Goal: Task Accomplishment & Management: Use online tool/utility

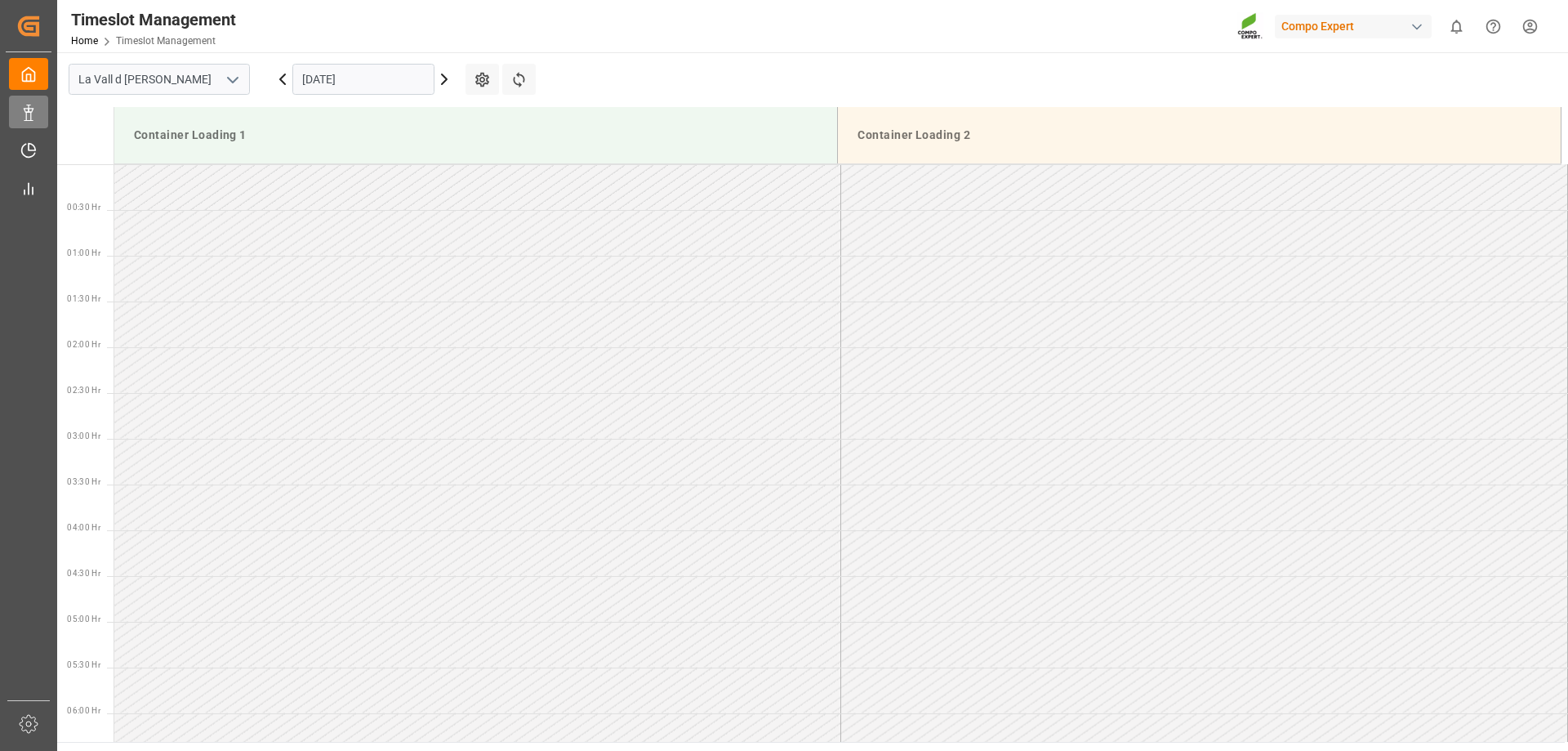
scroll to position [996, 0]
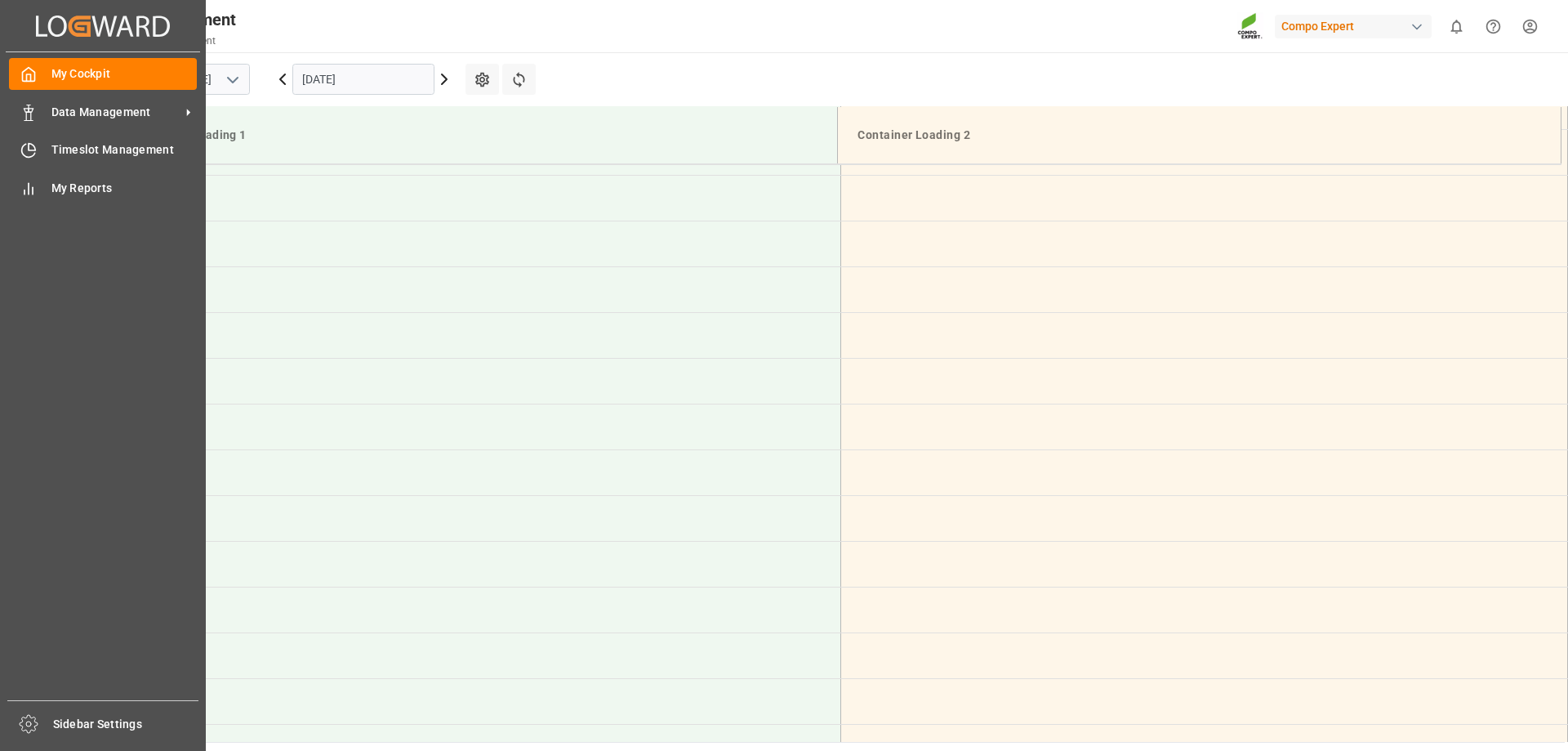
click at [39, 130] on div "My Cockpit My Cockpit Data Management Data Management Timeslot Management Times…" at bounding box center [103, 377] width 194 height 648
click at [44, 100] on div "Data Management Data Management" at bounding box center [103, 111] width 187 height 32
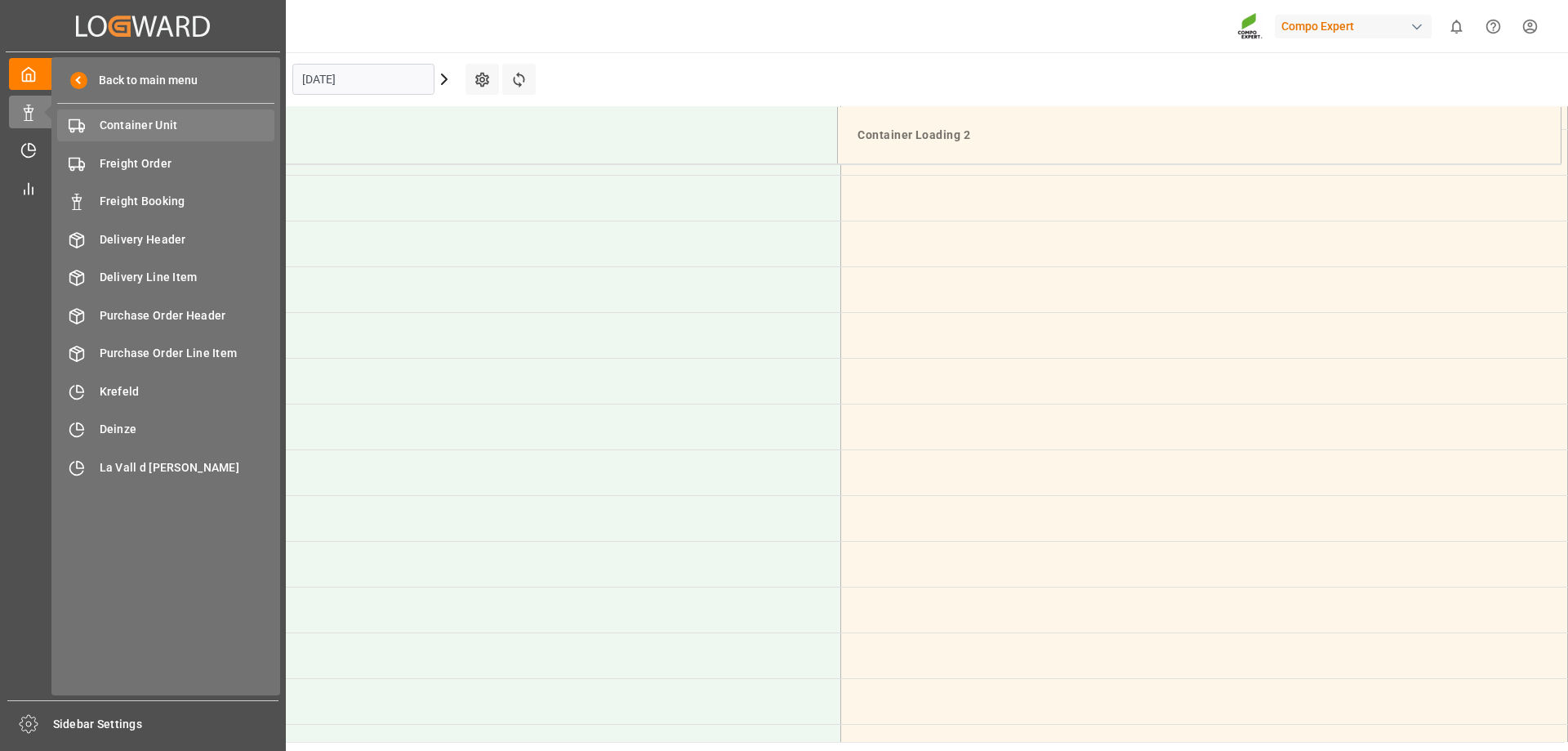
click at [131, 114] on div "Container Unit Container Unit" at bounding box center [166, 125] width 217 height 32
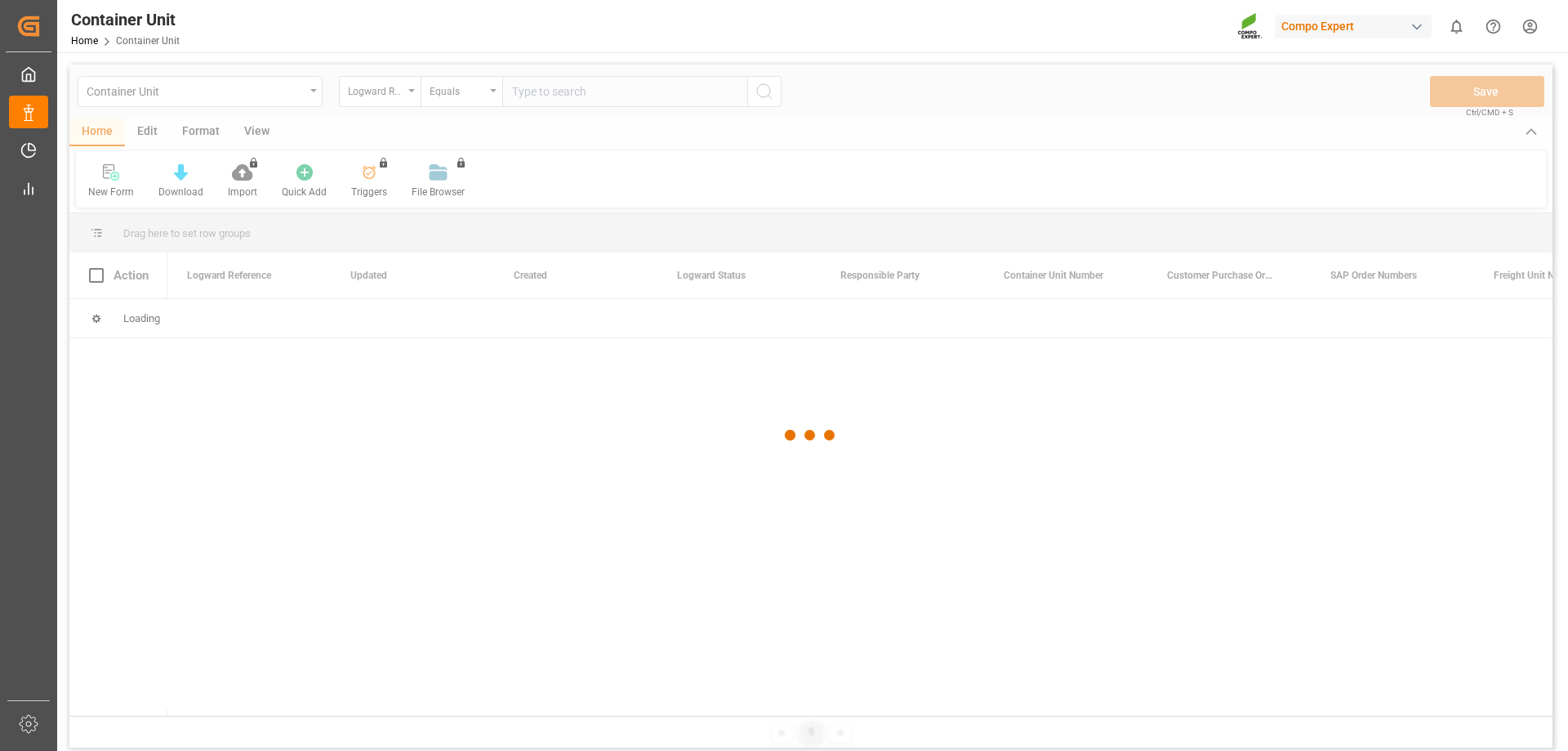
click at [386, 86] on div at bounding box center [811, 434] width 1483 height 741
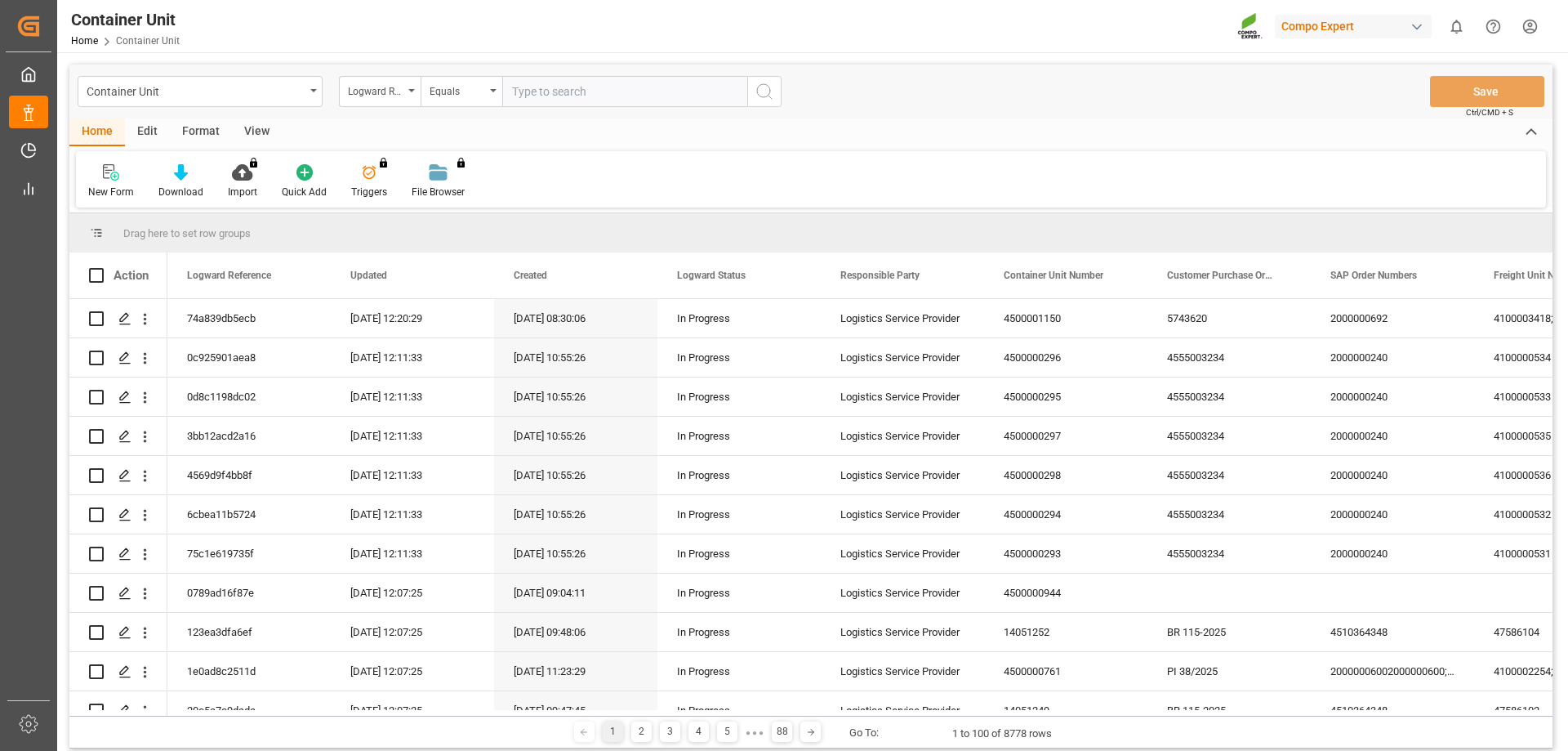
click at [382, 99] on div "Logward Reference" at bounding box center [379, 91] width 81 height 31
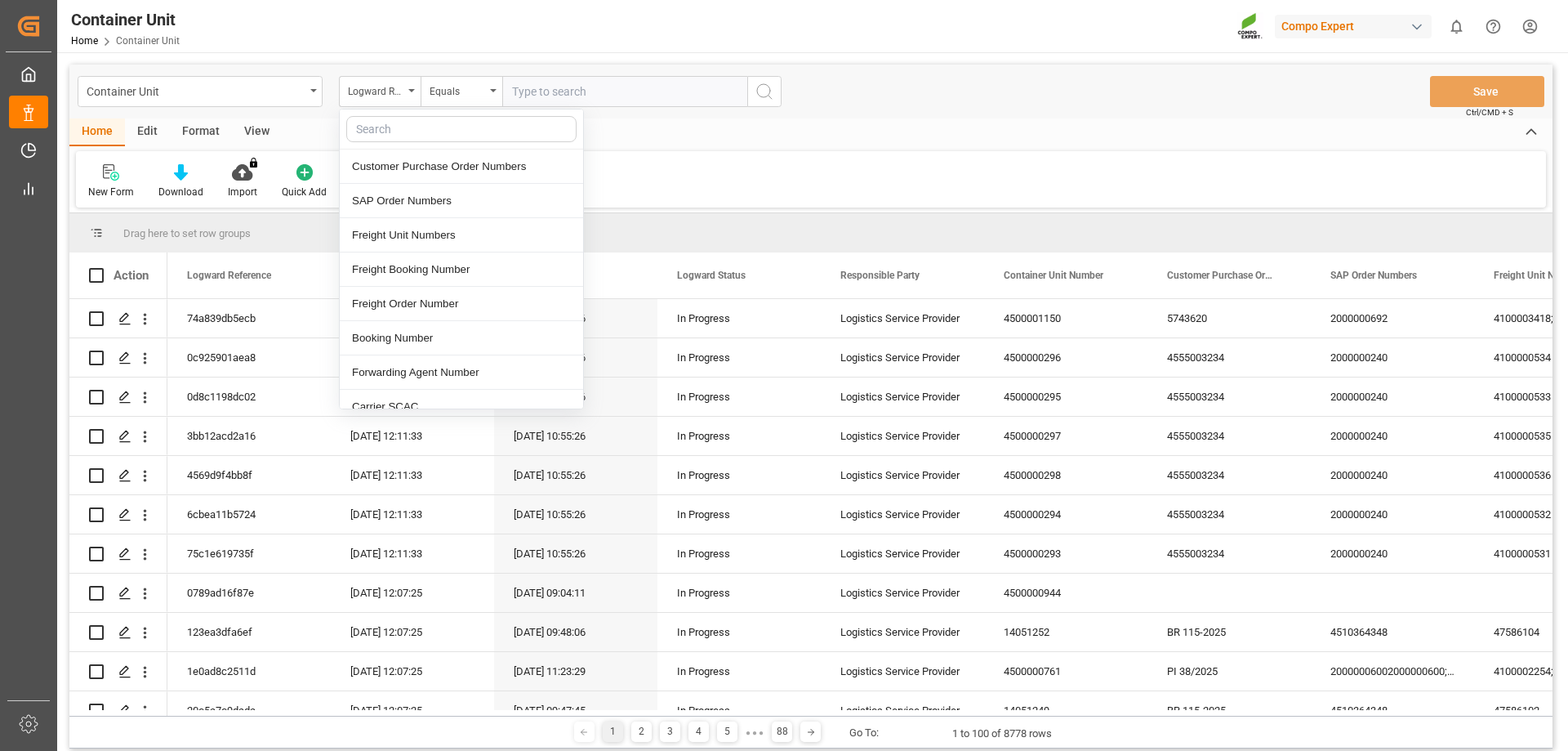
scroll to position [245, 0]
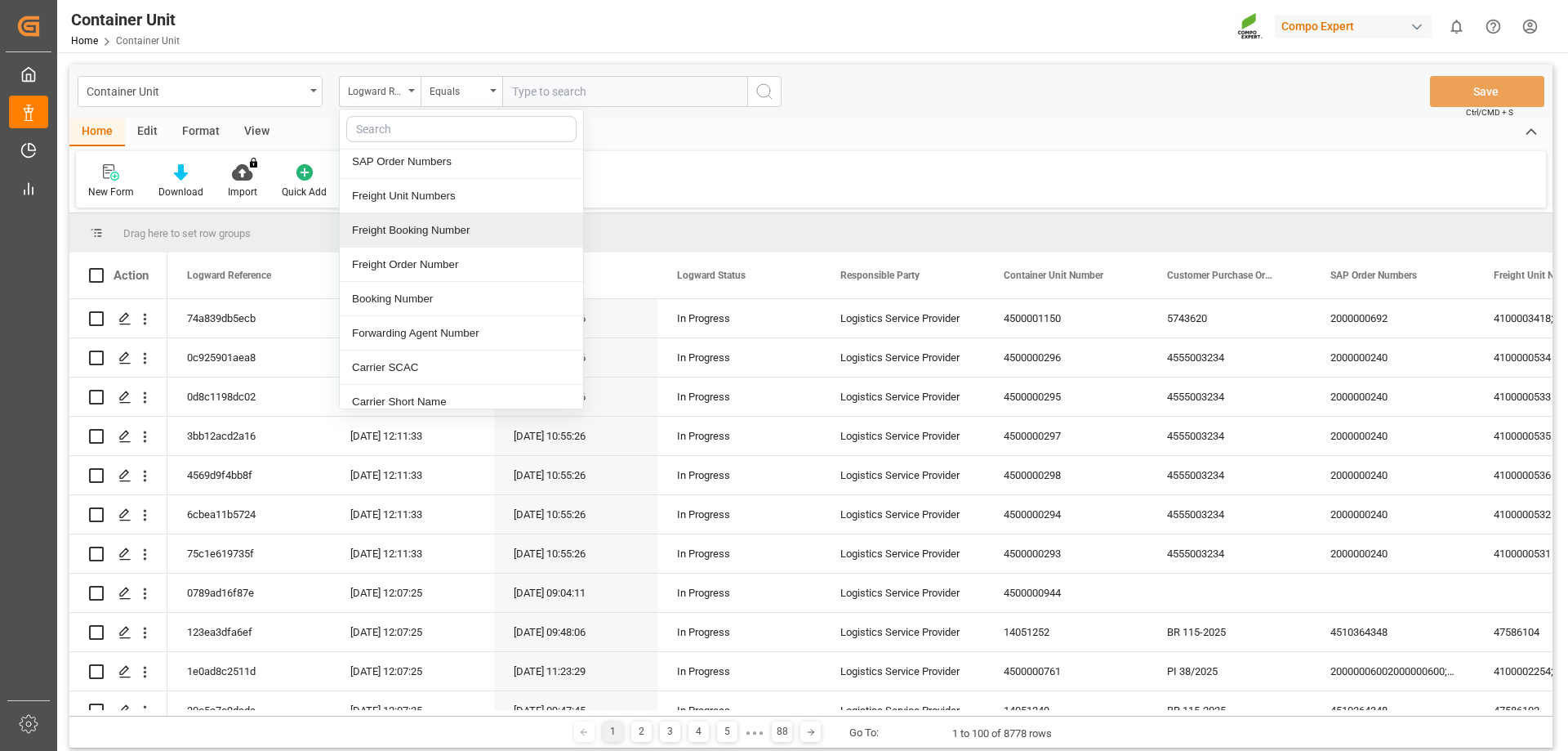
click at [443, 246] on div "Freight Booking Number" at bounding box center [461, 230] width 243 height 35
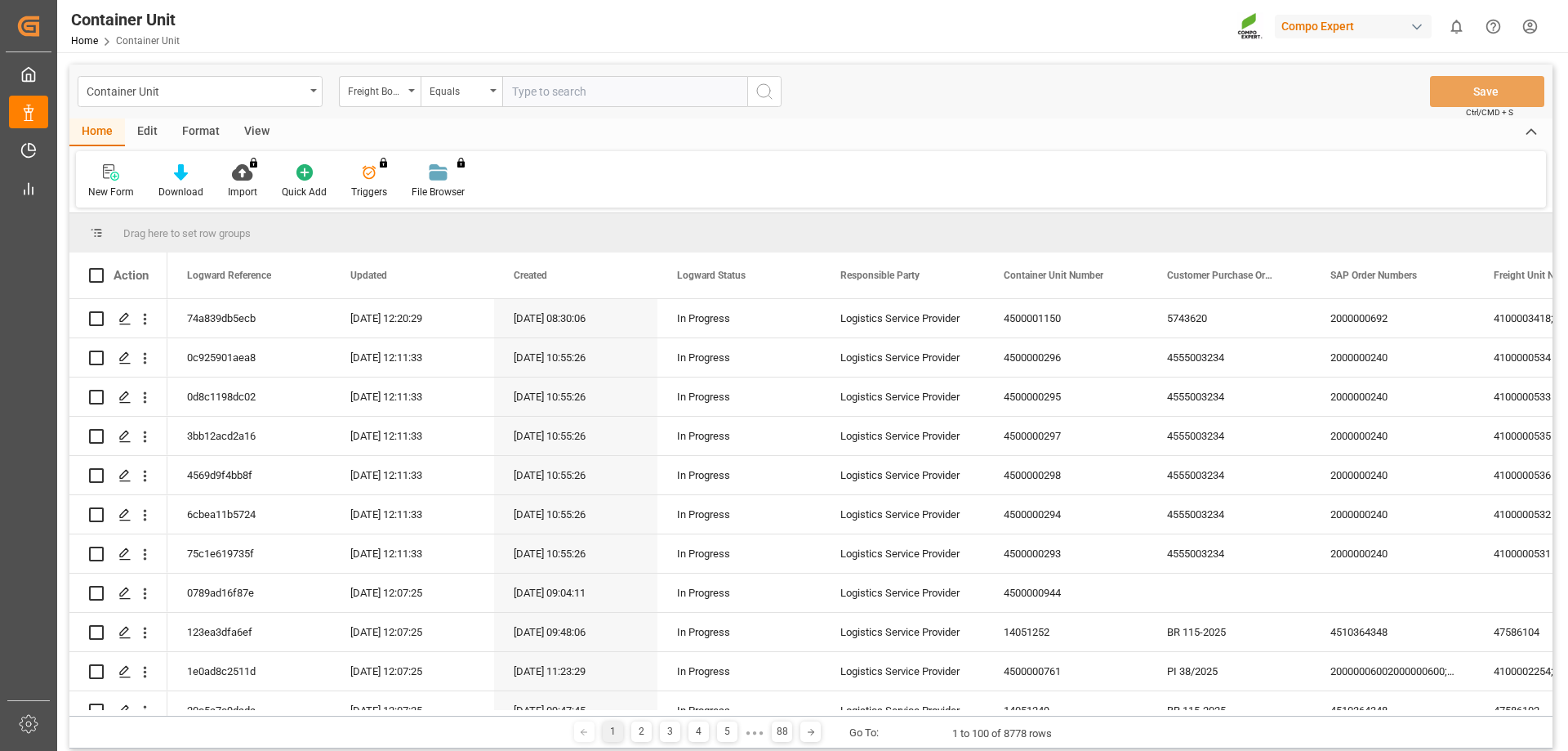
click at [536, 101] on input "text" at bounding box center [625, 91] width 245 height 31
type input "14053686"
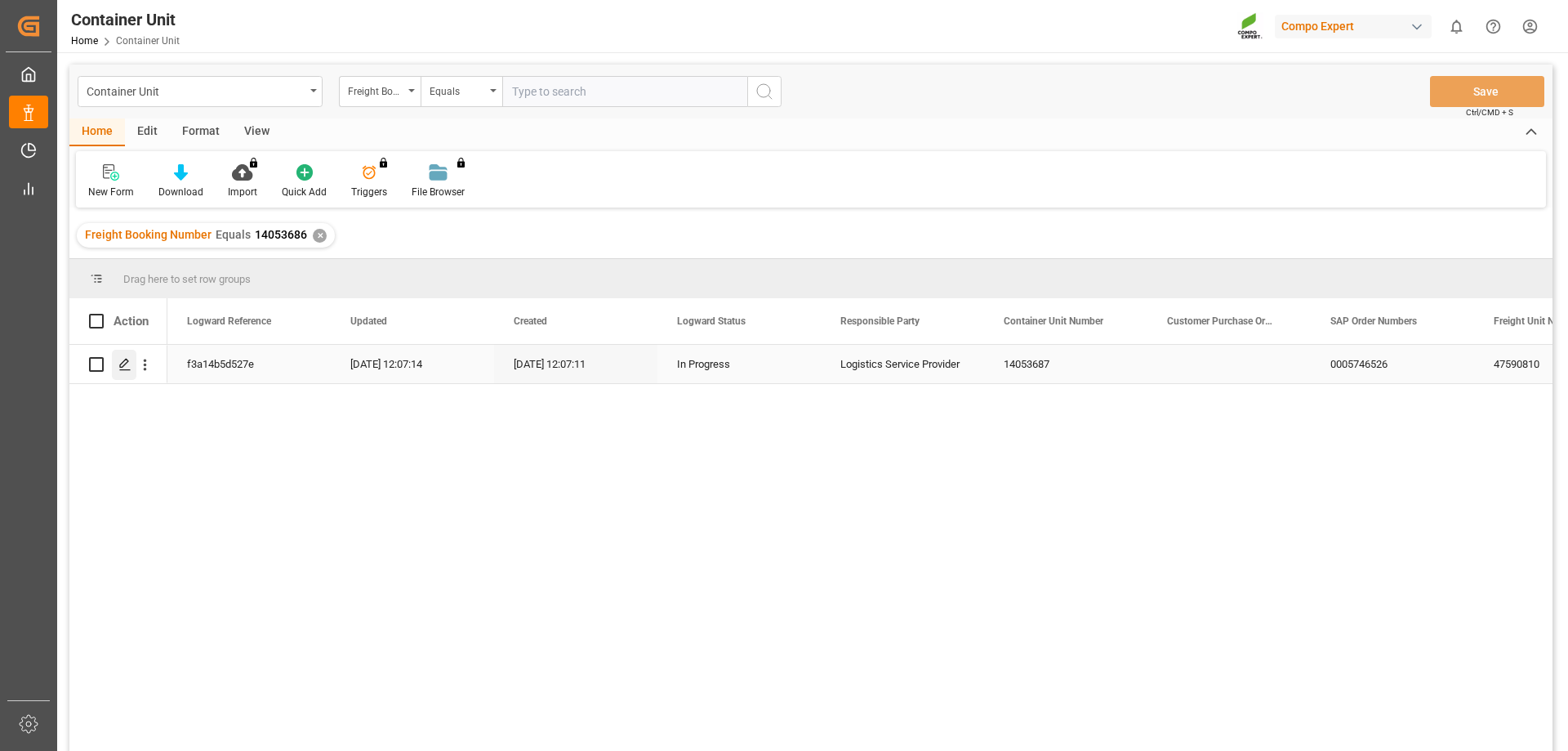
click at [123, 357] on div "Press SPACE to select this row." at bounding box center [124, 364] width 25 height 30
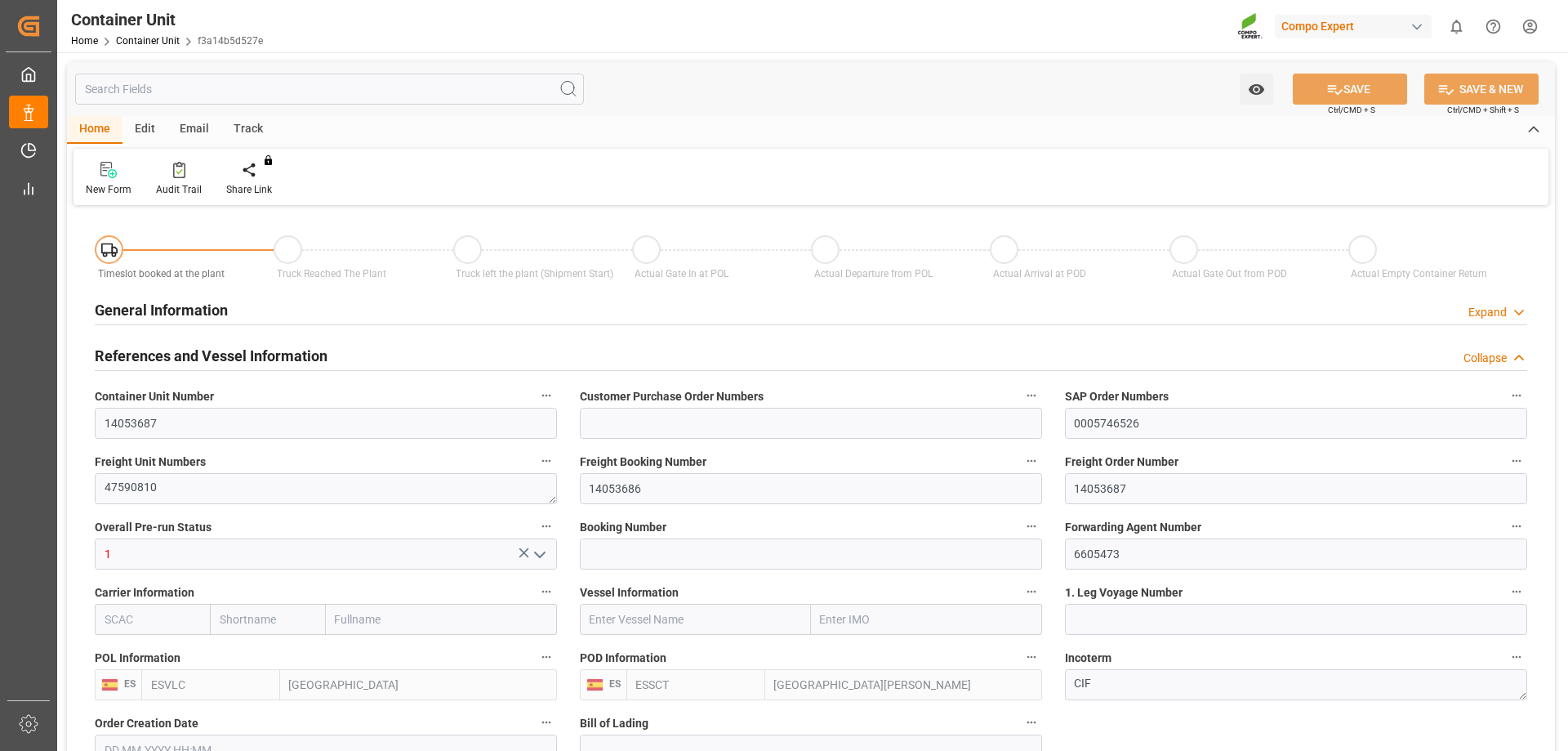
type input "ESVLC"
type input "ESSCT"
type input "0"
type input "15"
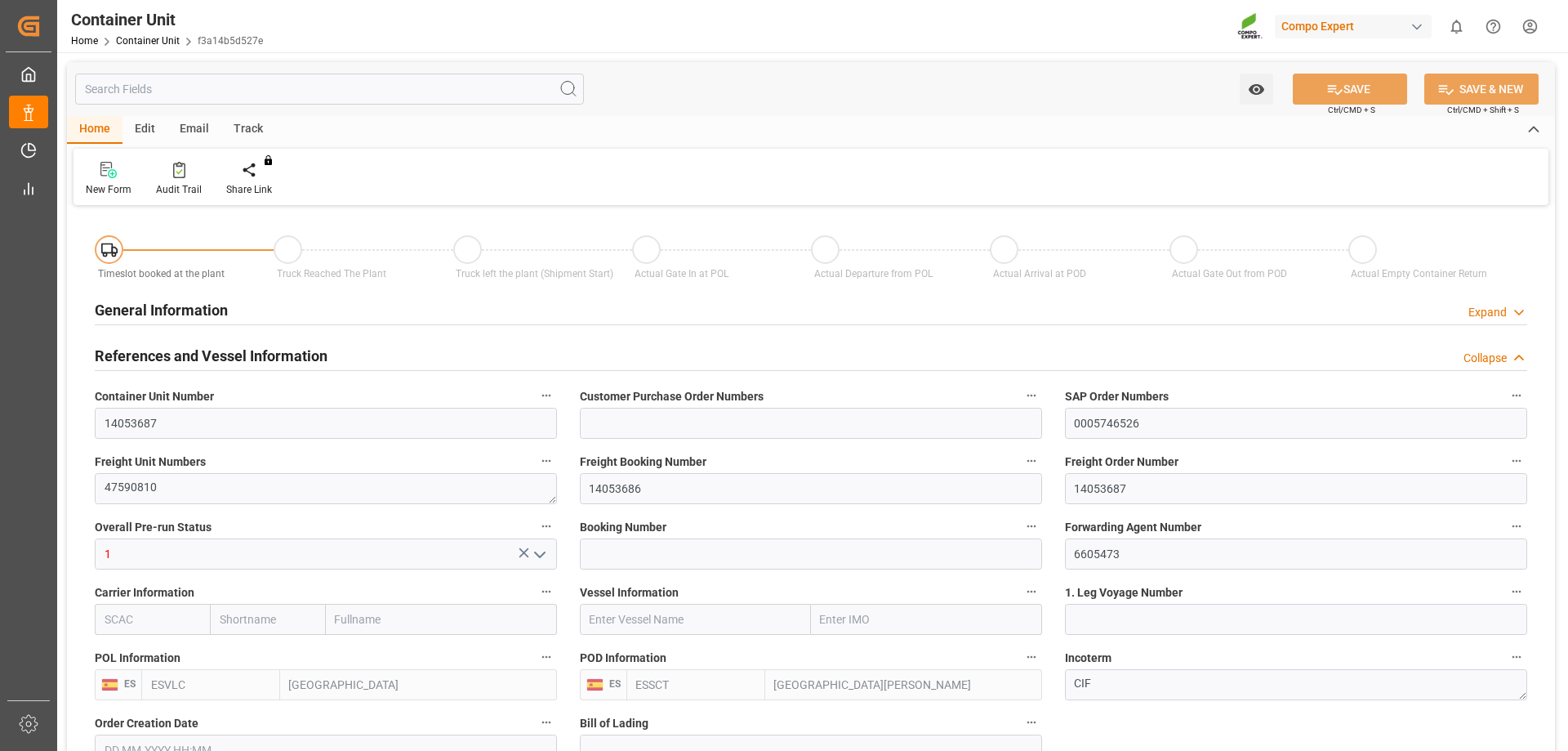
type input "19968"
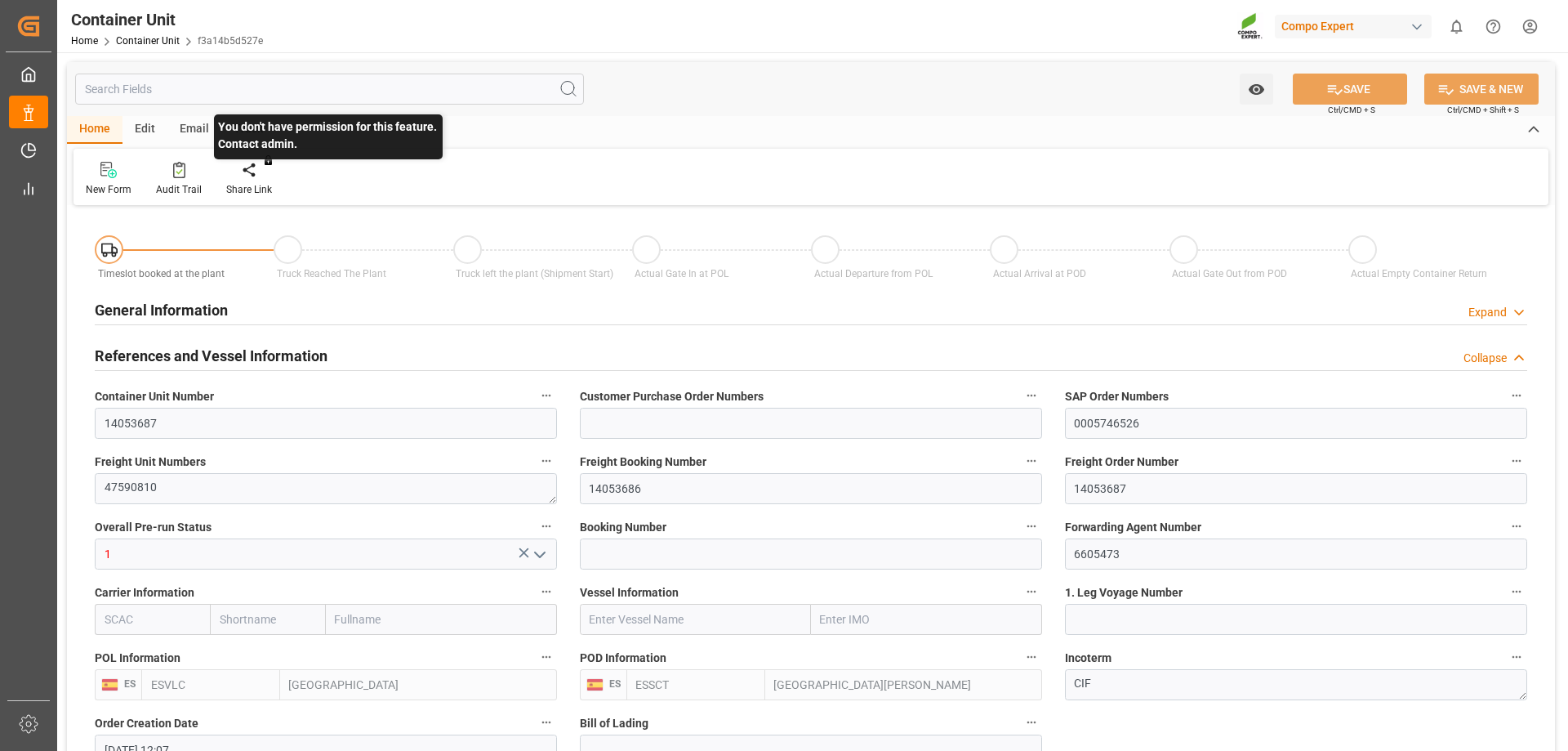
type input "[DATE] 12:07"
type input "[DATE]"
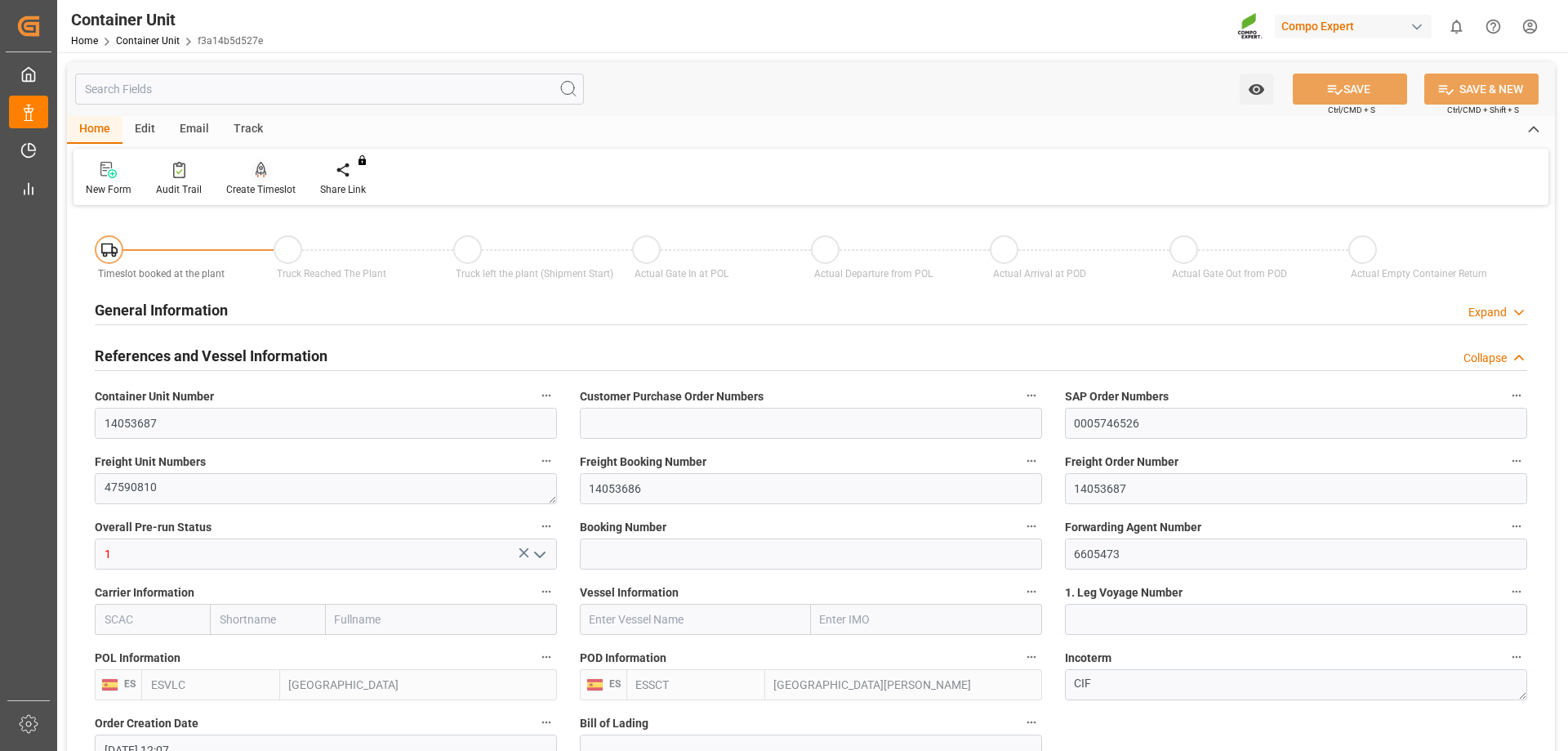
click at [266, 174] on div at bounding box center [261, 169] width 69 height 17
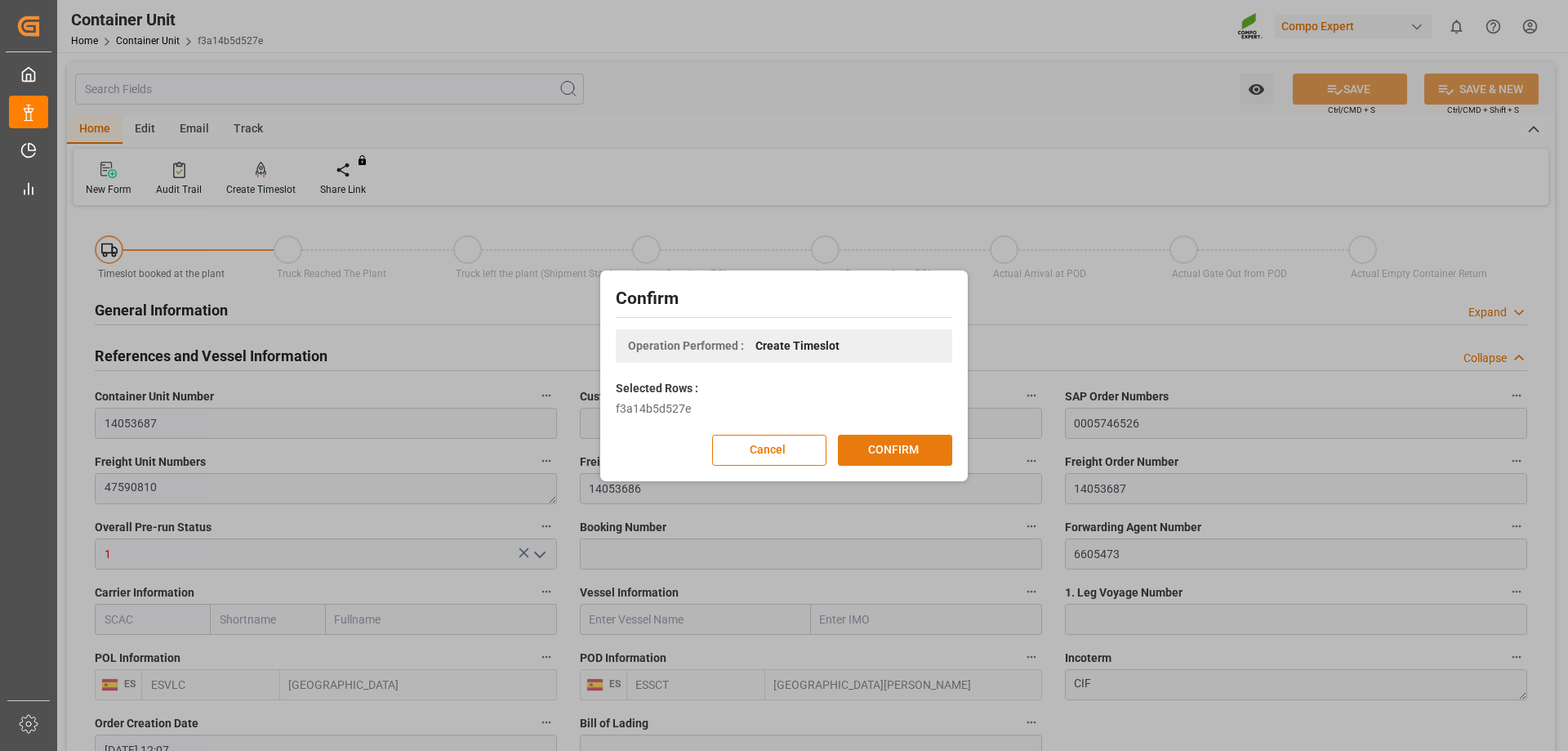
click at [891, 438] on button "CONFIRM" at bounding box center [895, 451] width 114 height 31
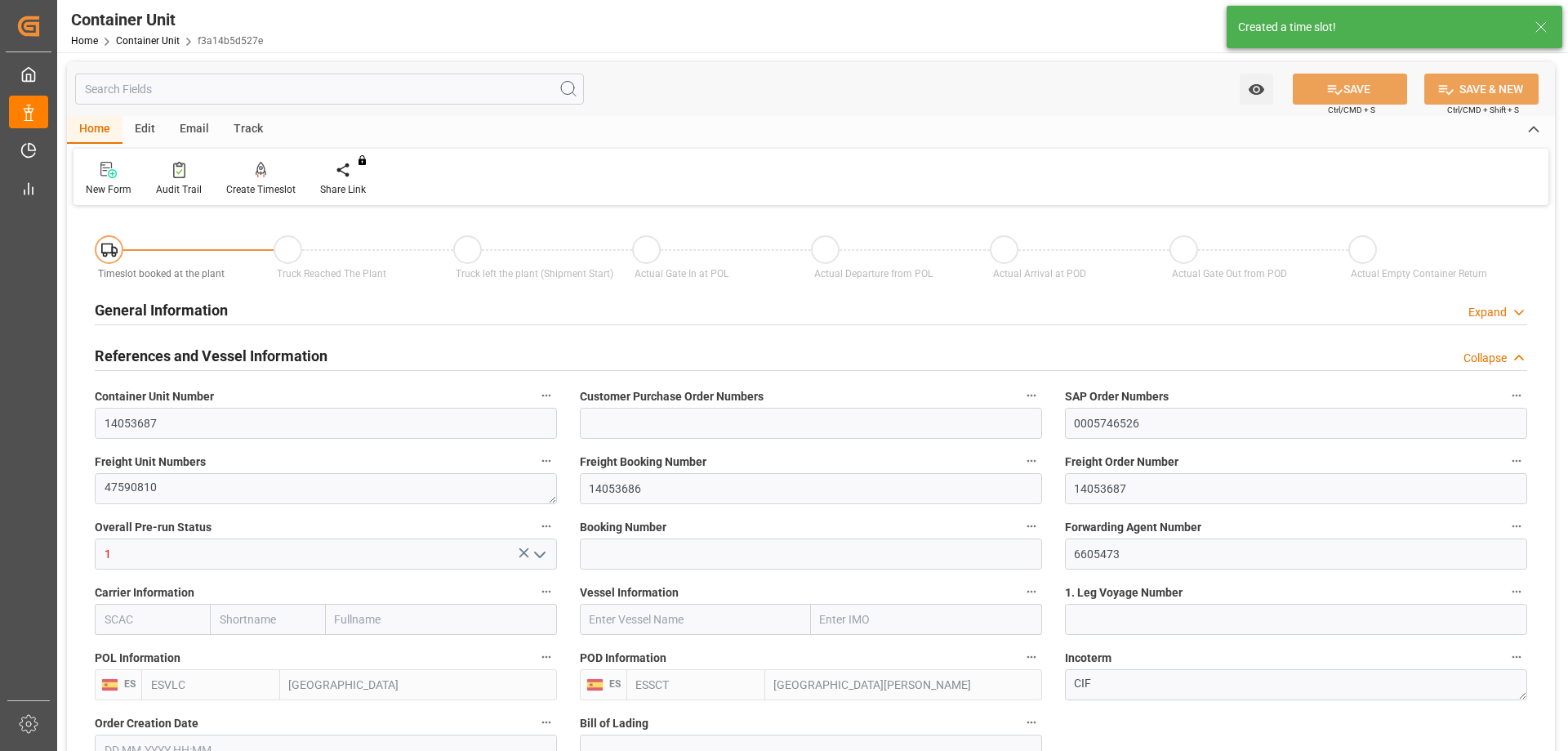
type input "[DATE] 12:07"
type input "[DATE]"
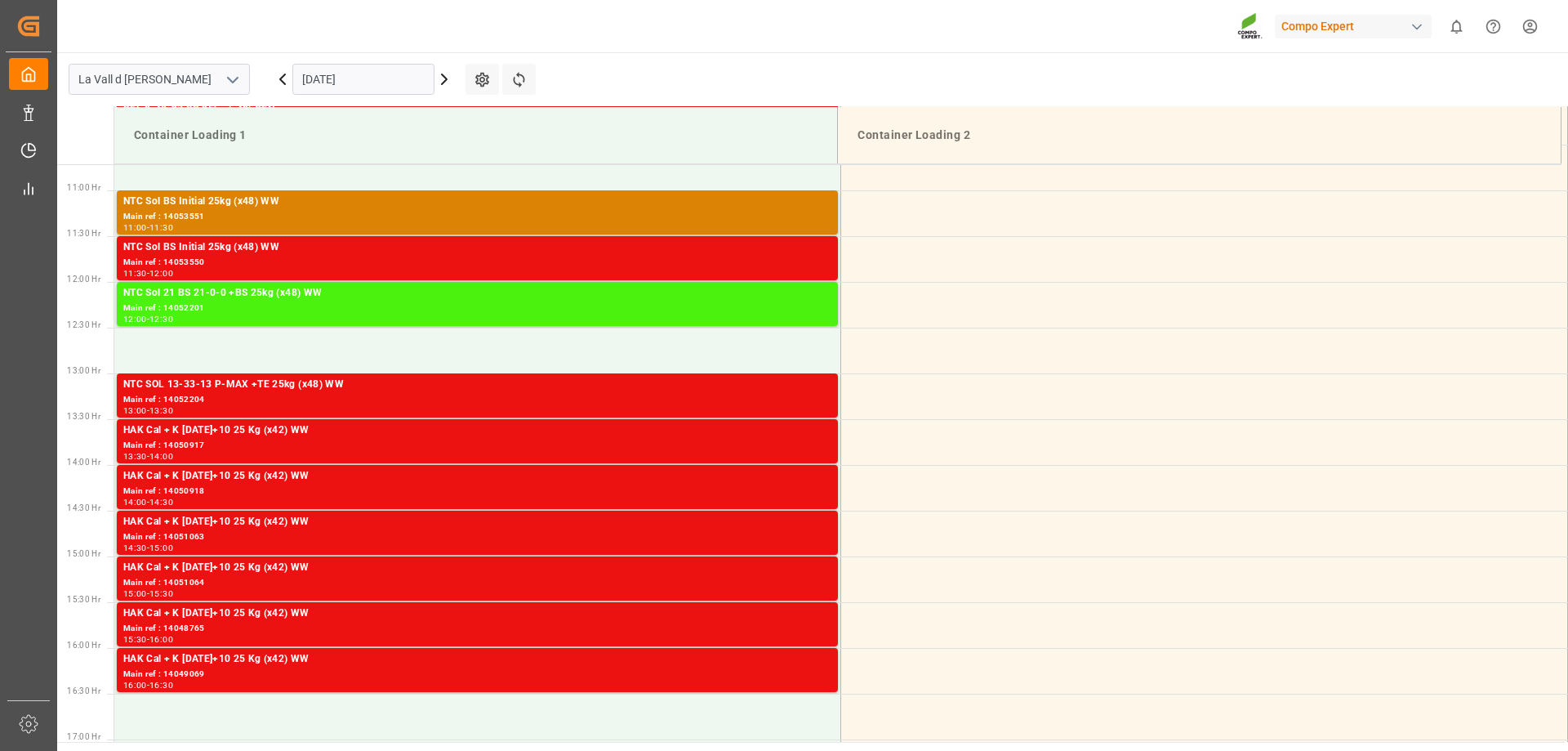
scroll to position [996, 0]
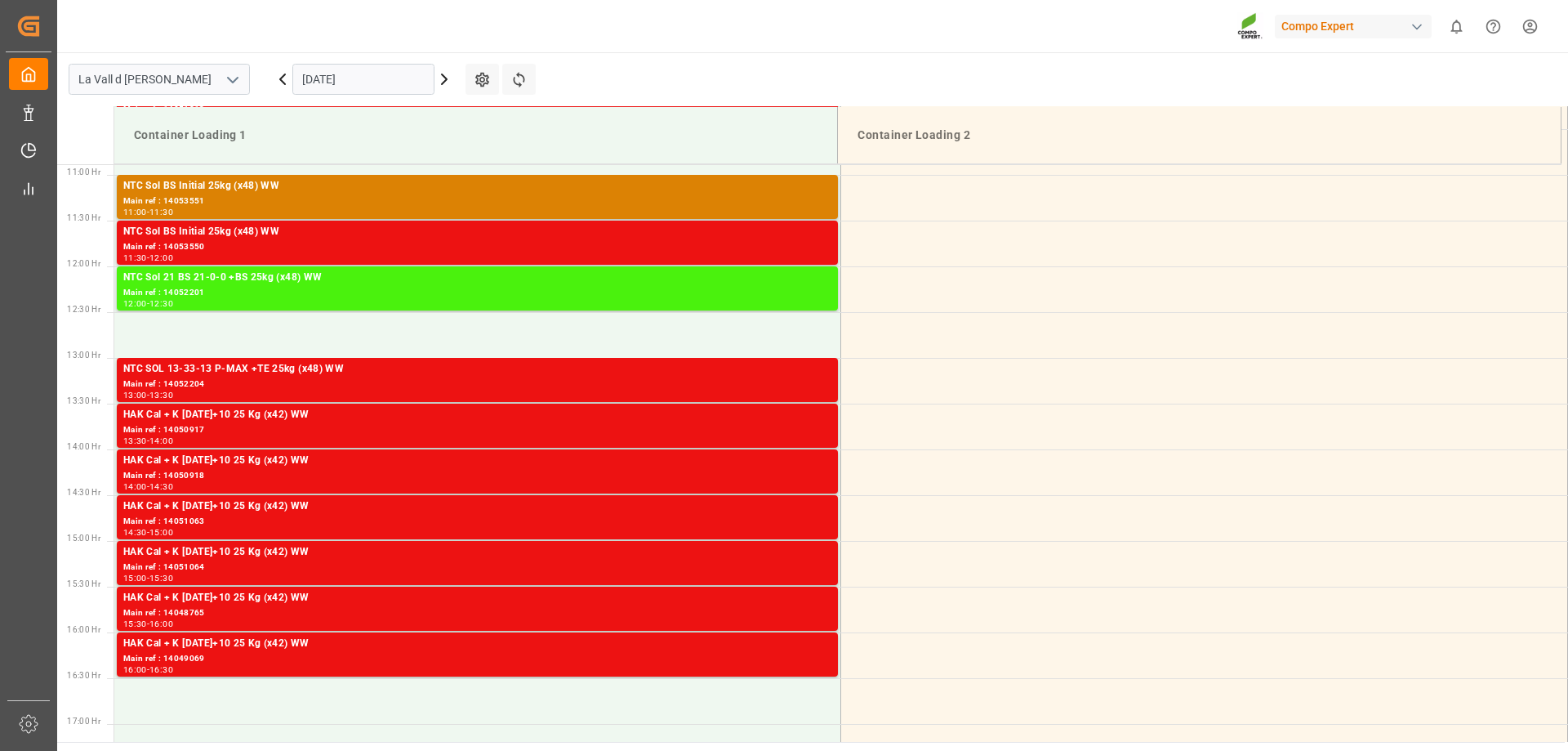
click at [328, 80] on input "[DATE]" at bounding box center [363, 79] width 142 height 31
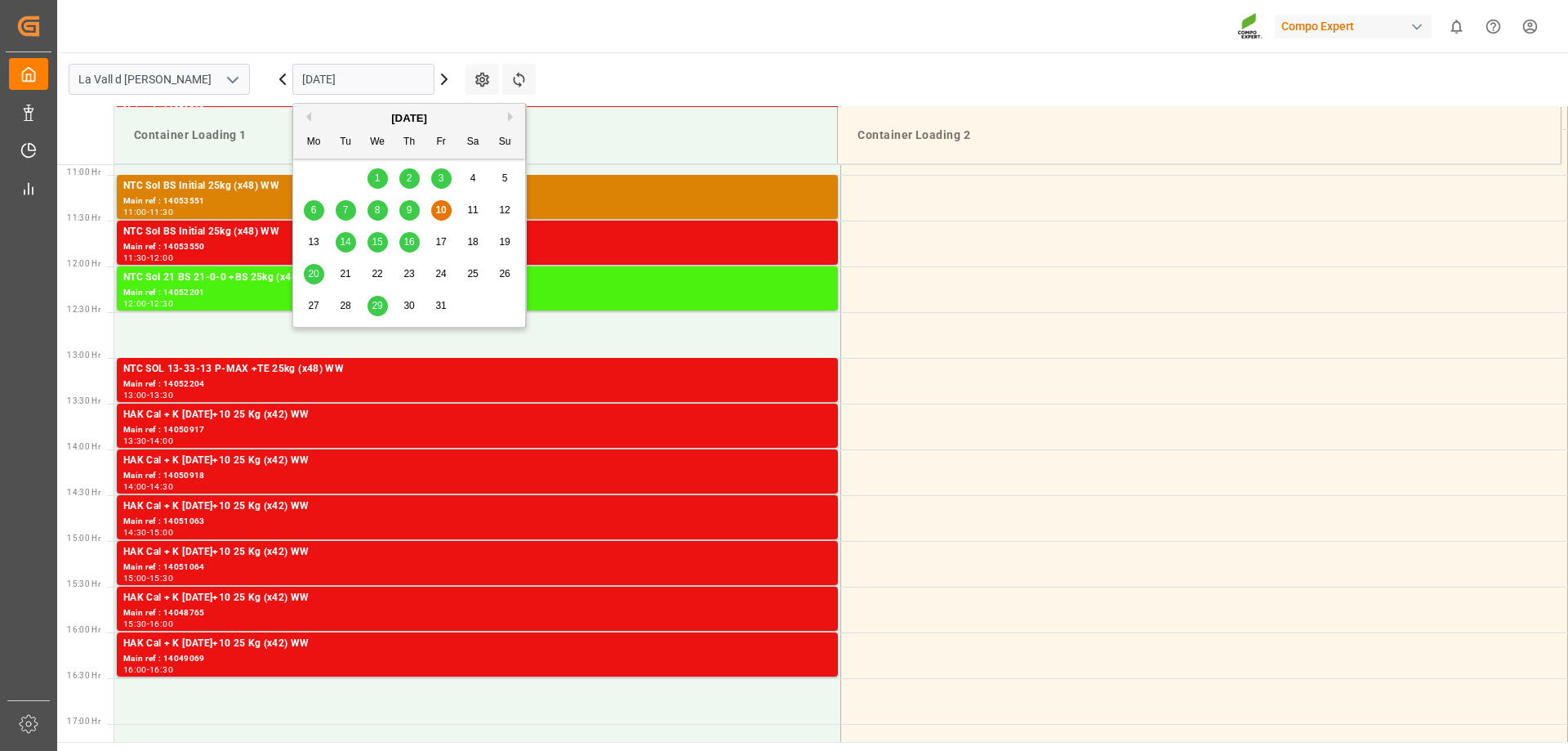
click at [415, 239] on div "16" at bounding box center [409, 243] width 21 height 20
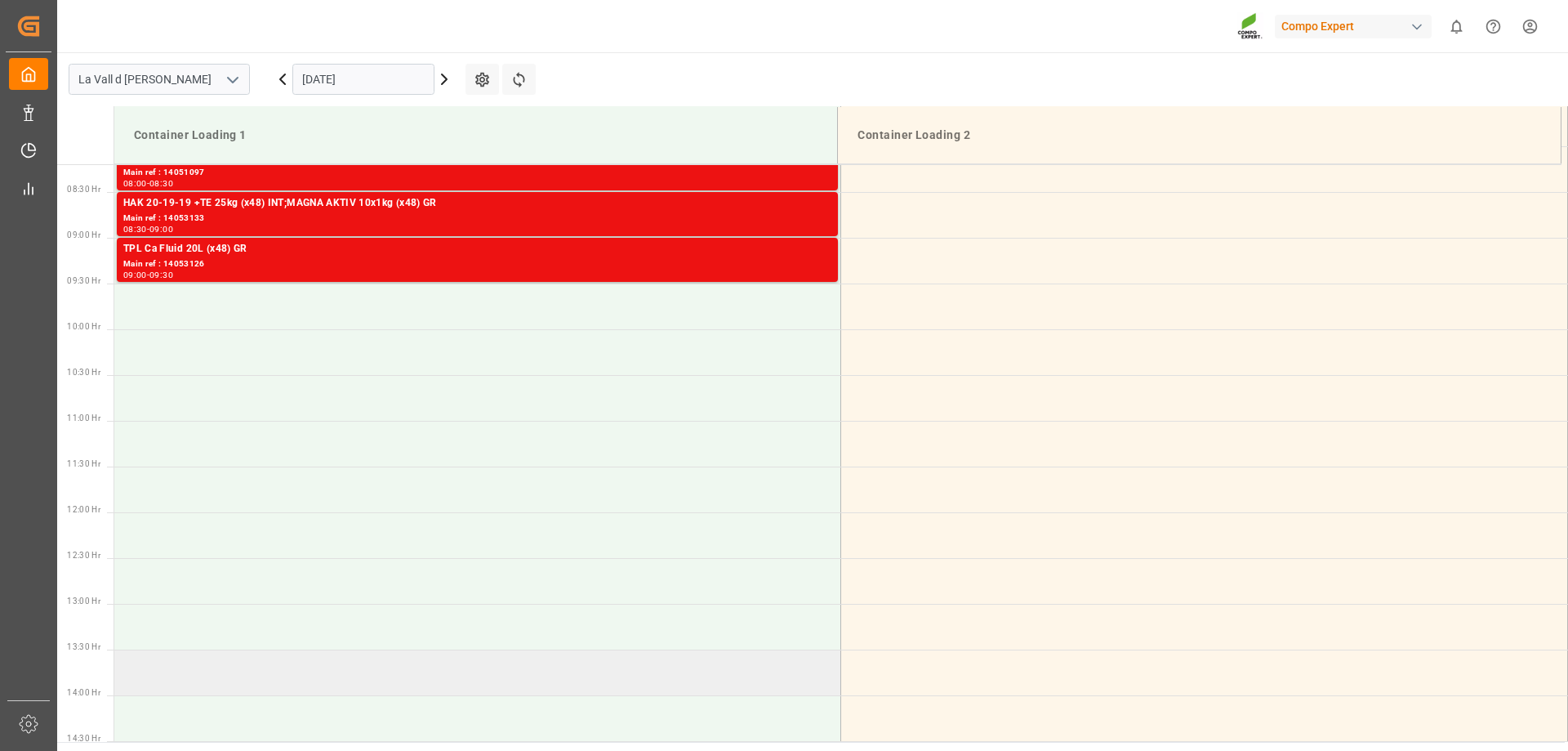
scroll to position [587, 0]
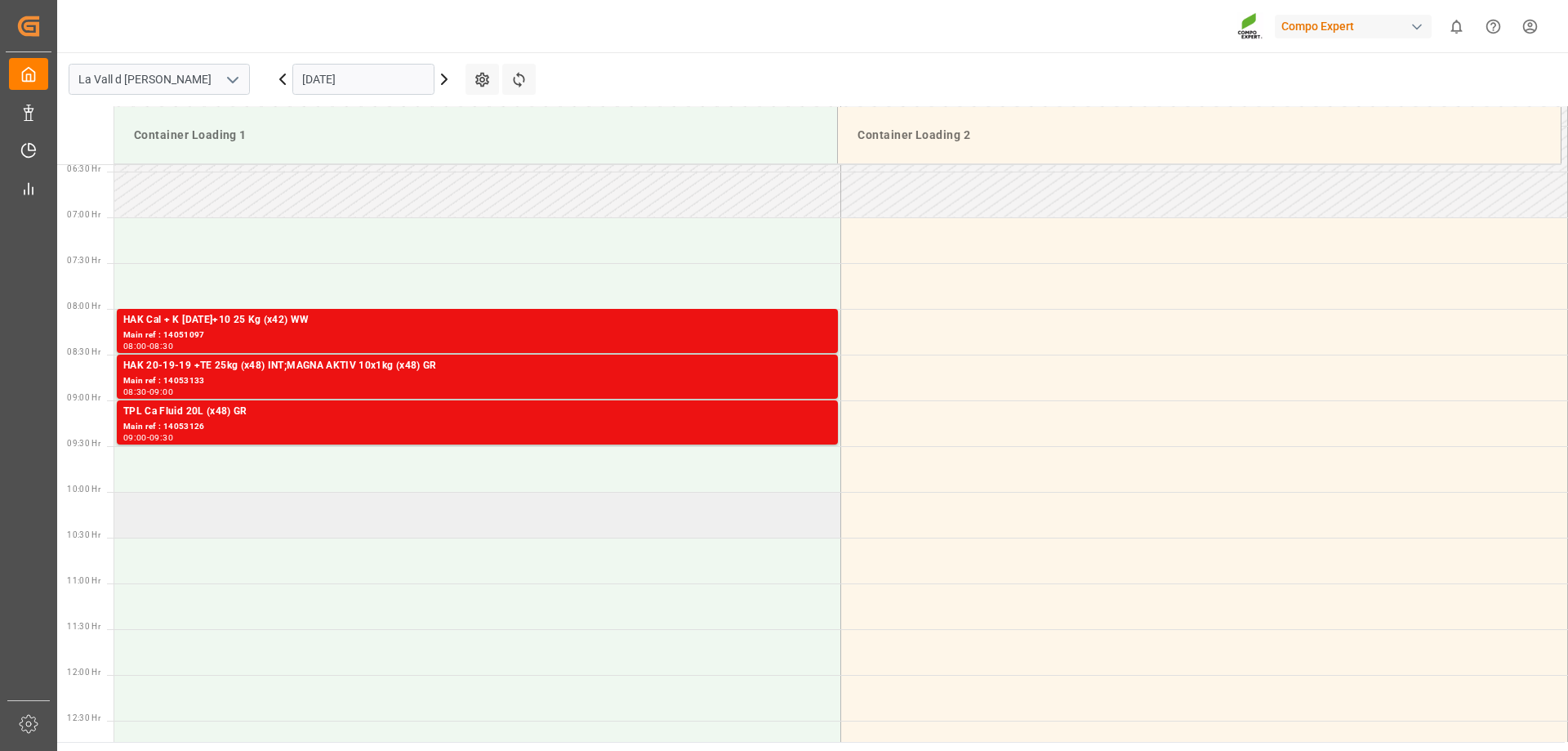
click at [211, 529] on td at bounding box center [478, 515] width 727 height 46
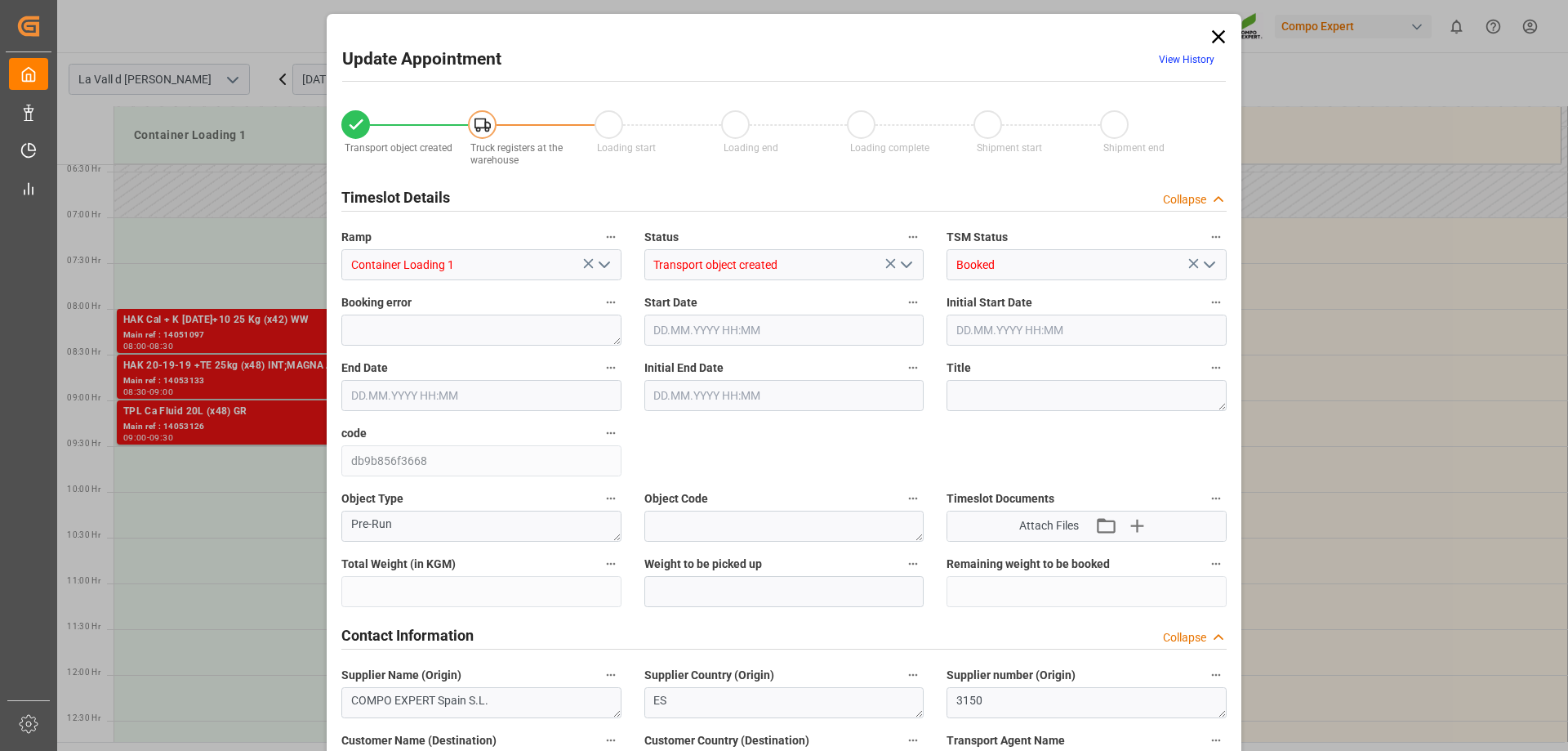
type input "19968"
type input "15"
type input "16.10.2025 10:00"
type input "16.10.2025 10:30"
type input "[DATE] 12:07"
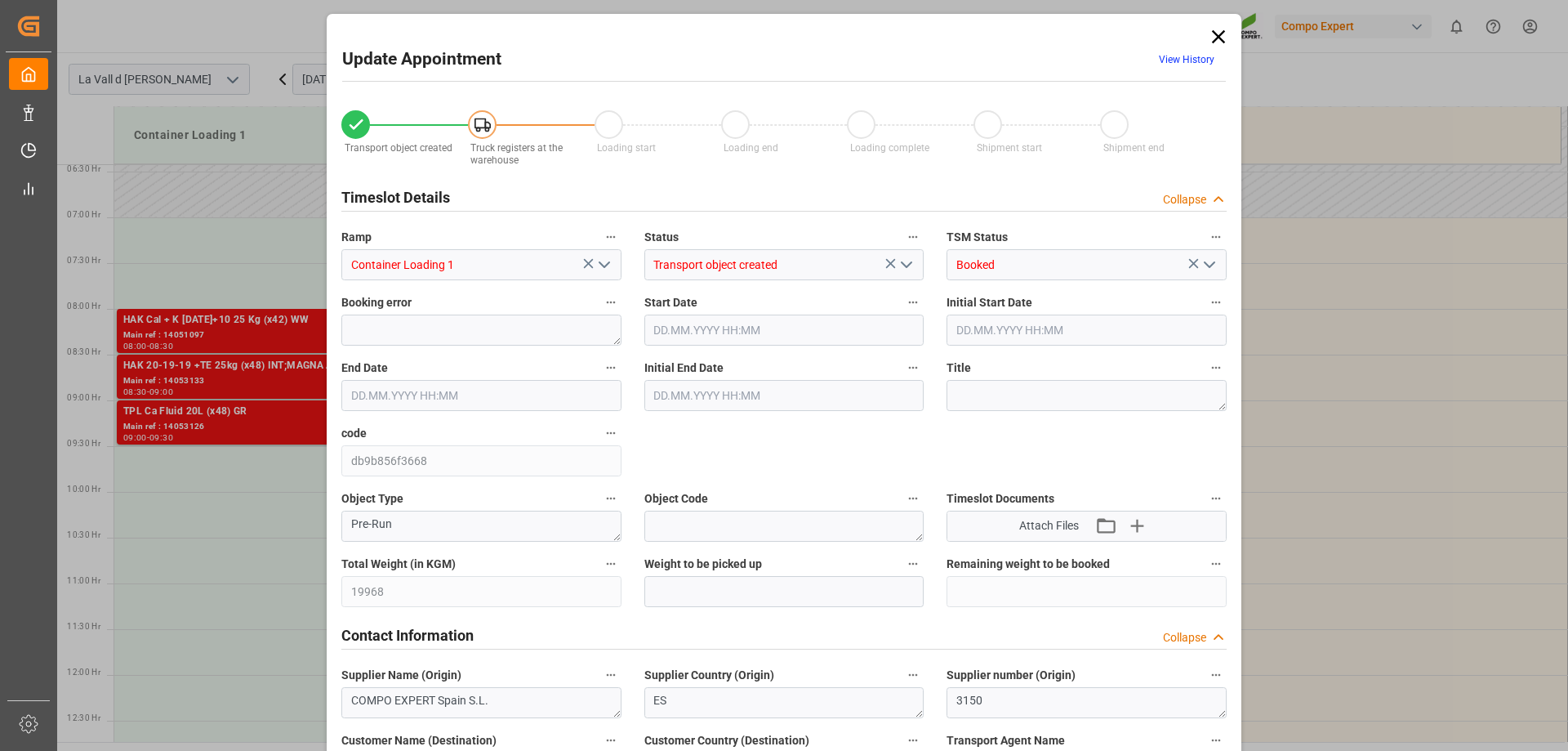
type input "[DATE] 10:20"
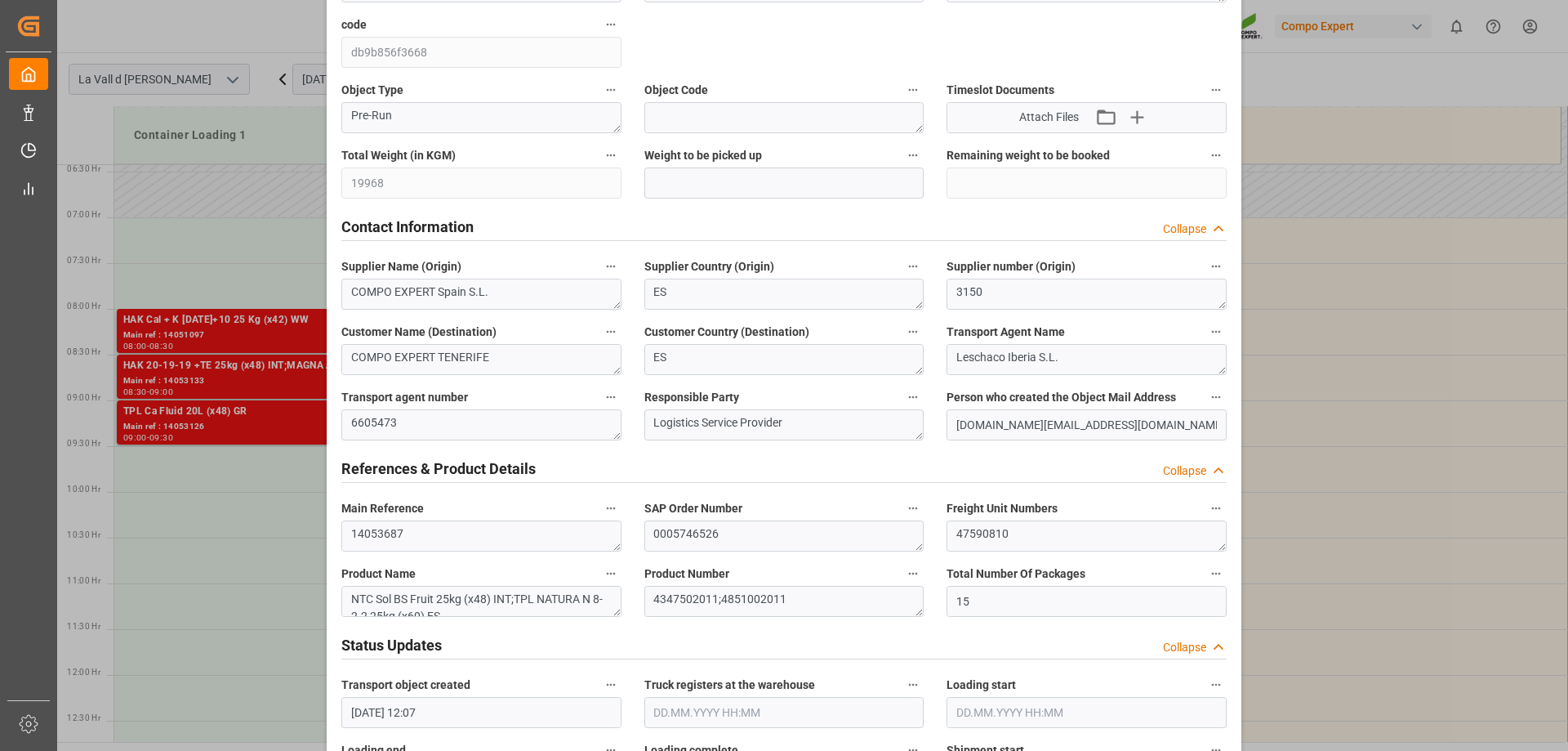
click at [346, 201] on div "Total Weight (in KGM) 19968" at bounding box center [481, 171] width 303 height 65
click at [668, 185] on input "text" at bounding box center [784, 183] width 280 height 31
paste input "19968"
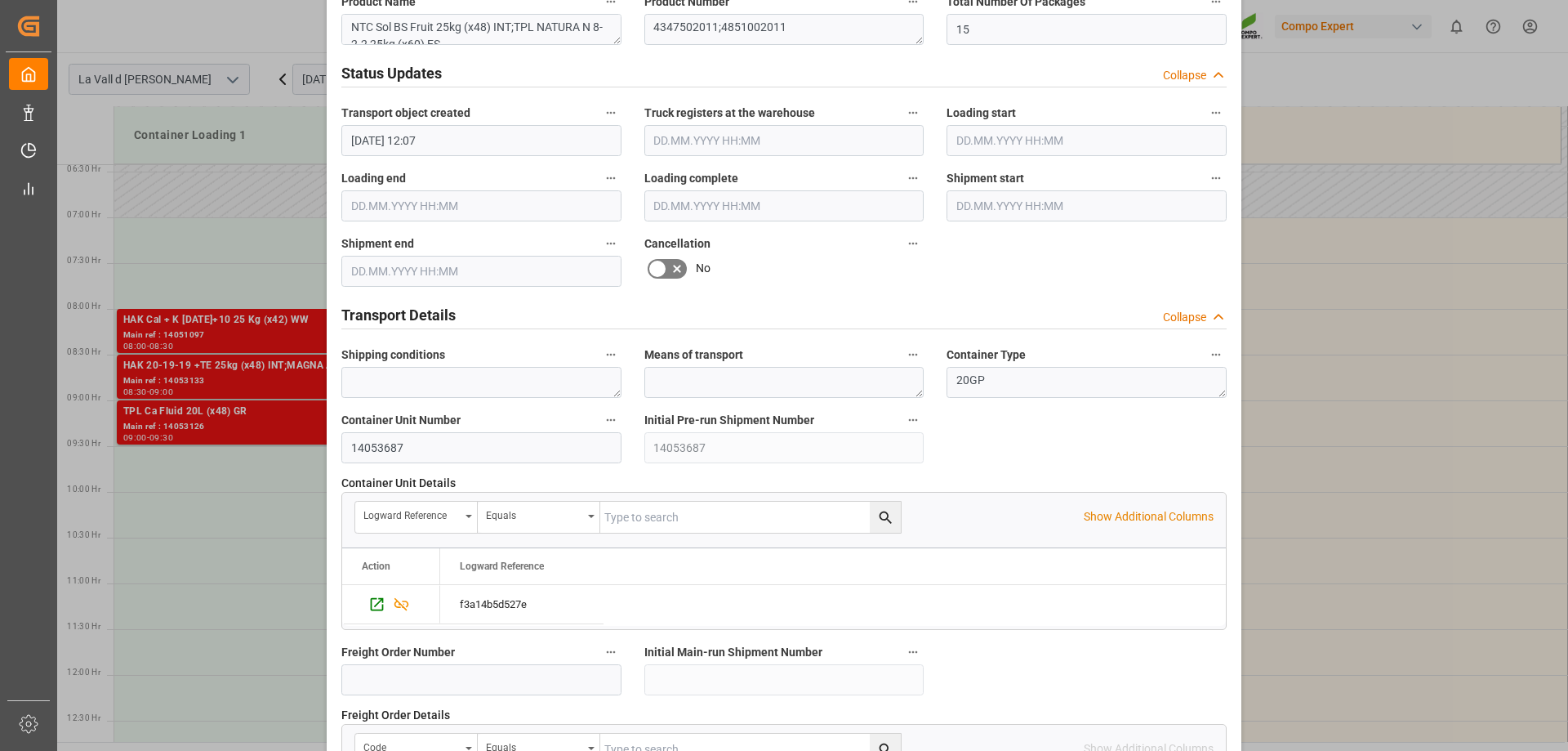
scroll to position [1471, 0]
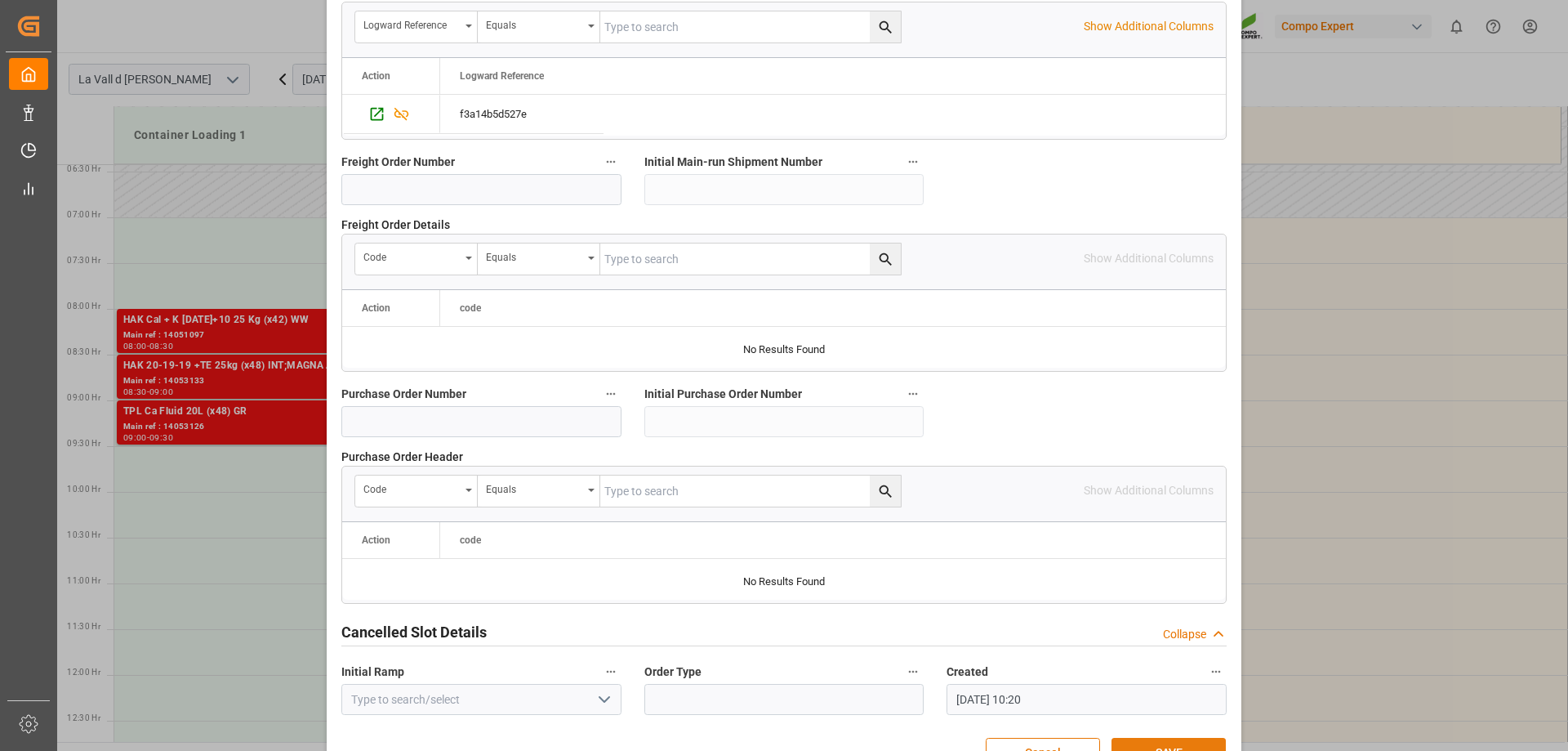
type input "19968"
click at [1149, 741] on button "SAVE" at bounding box center [1168, 753] width 114 height 31
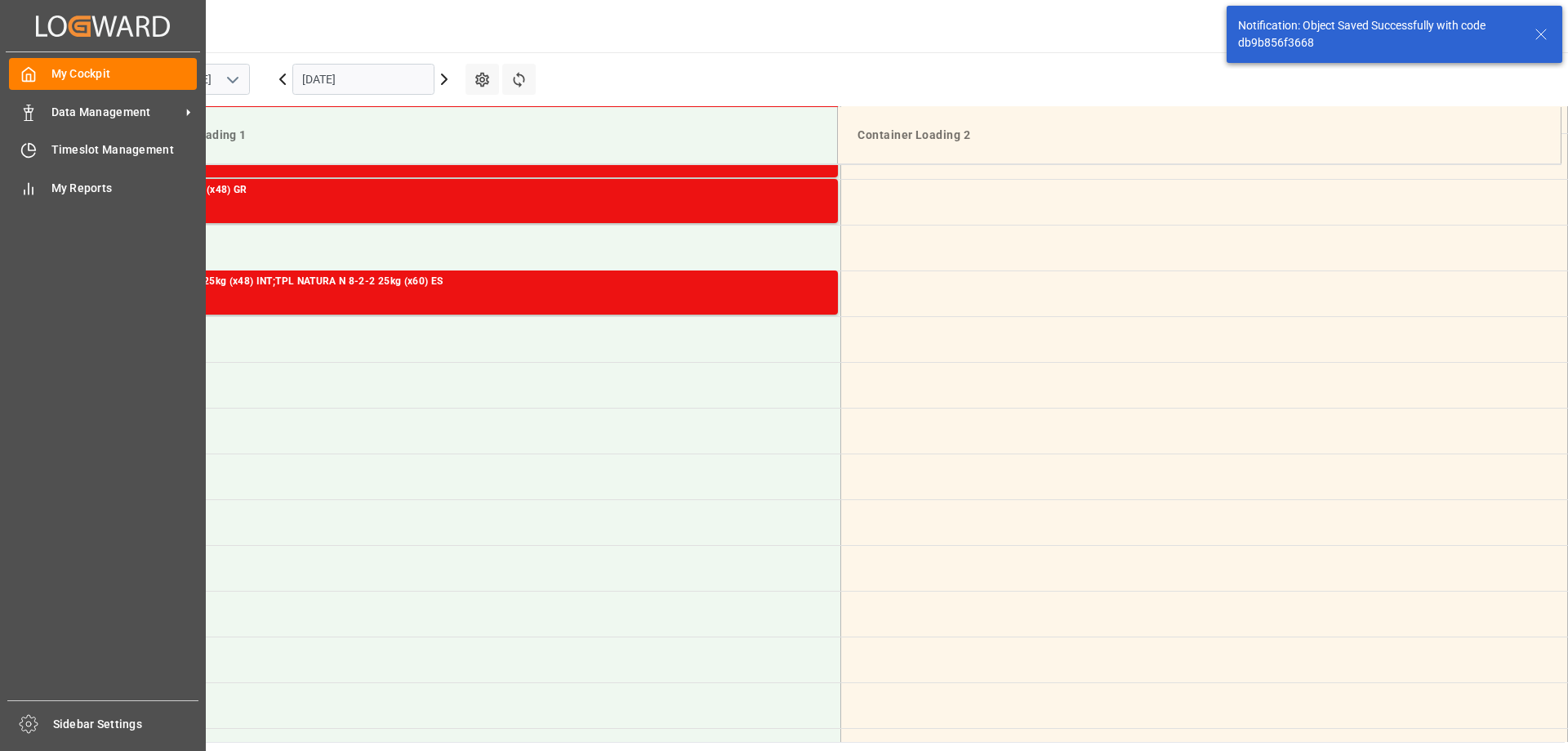
scroll to position [814, 0]
